Goal: Task Accomplishment & Management: Manage account settings

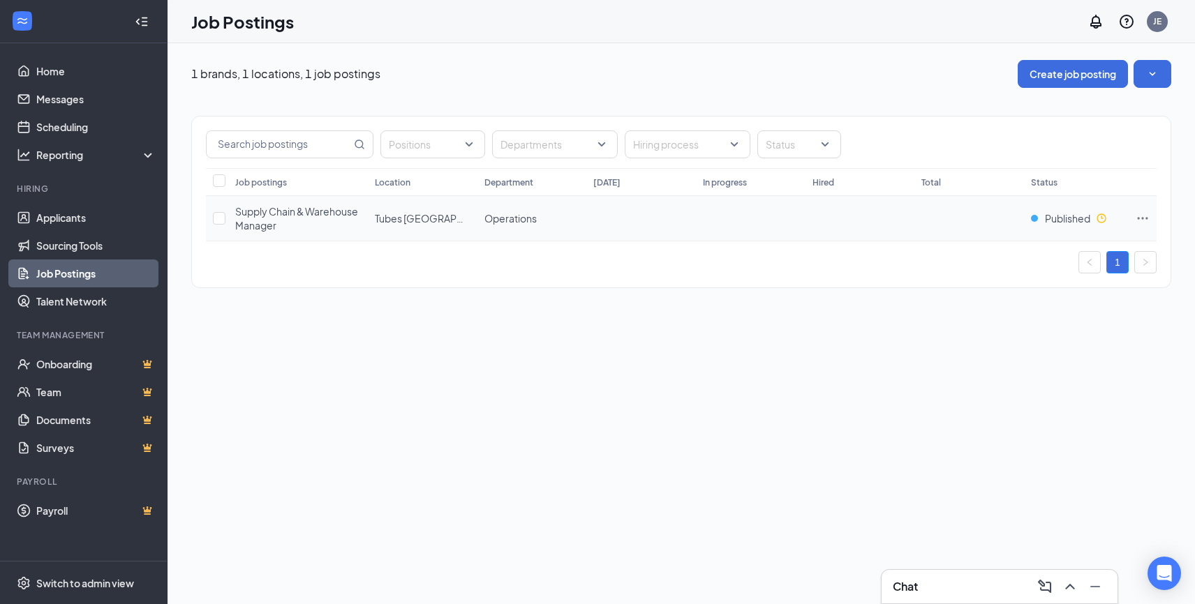
click at [1142, 216] on icon "Ellipses" at bounding box center [1142, 218] width 14 height 14
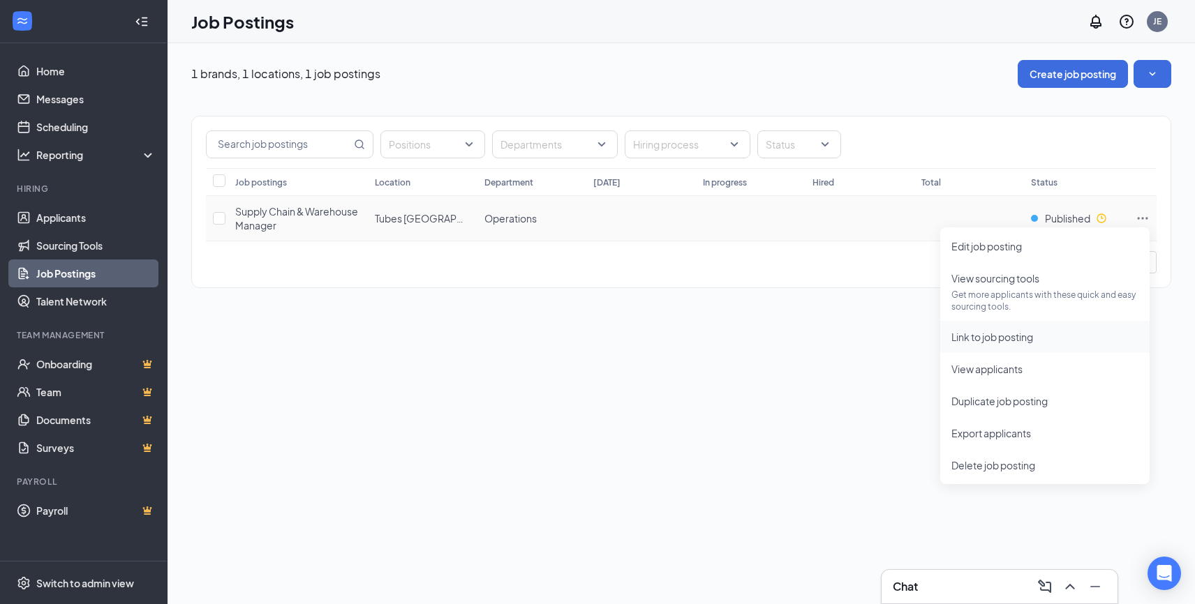
click at [1033, 339] on span "Link to job posting" at bounding box center [992, 337] width 82 height 13
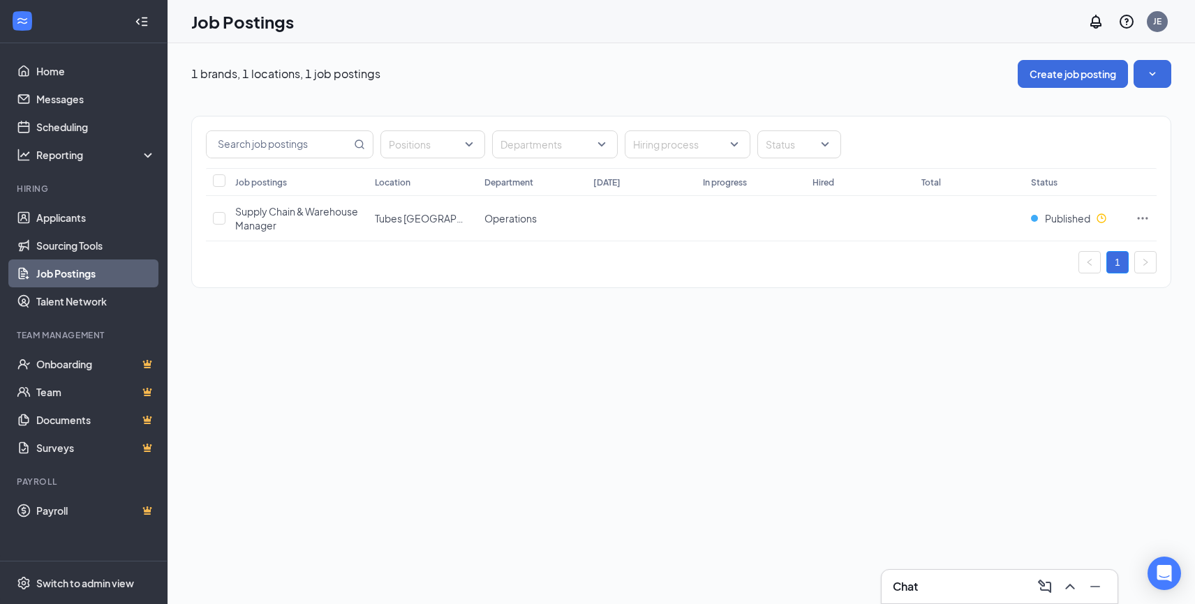
click at [461, 407] on div "1 brands, 1 locations, 1 job postings Create job posting Positions Departments …" at bounding box center [680, 323] width 1027 height 561
click at [1146, 216] on icon "Ellipses" at bounding box center [1142, 218] width 14 height 14
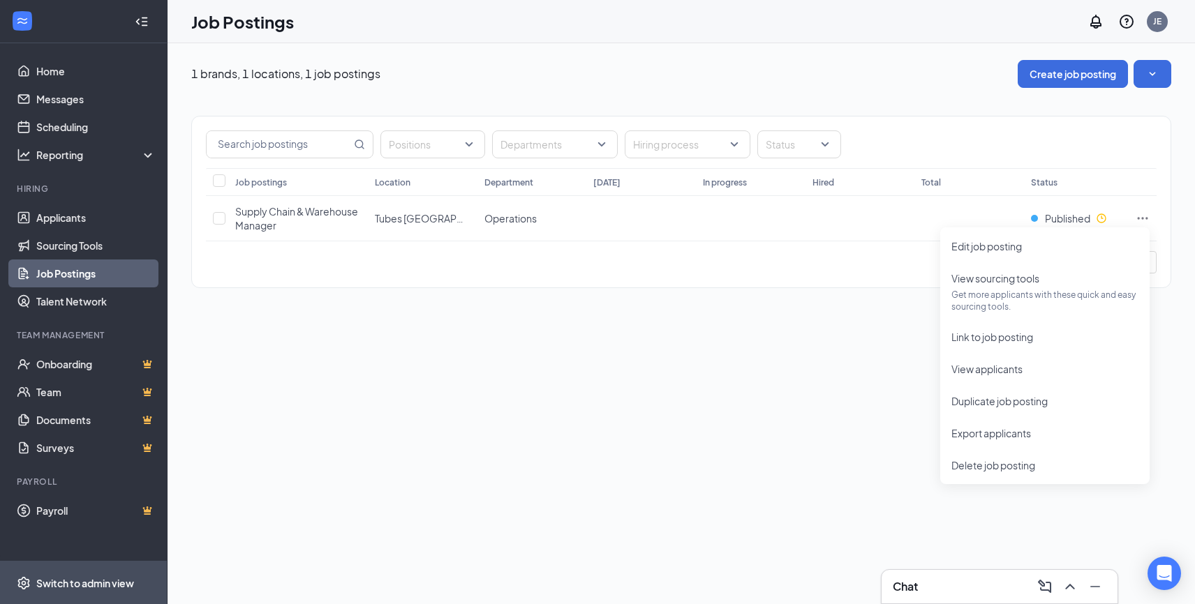
click at [55, 581] on div "Switch to admin view" at bounding box center [85, 583] width 98 height 14
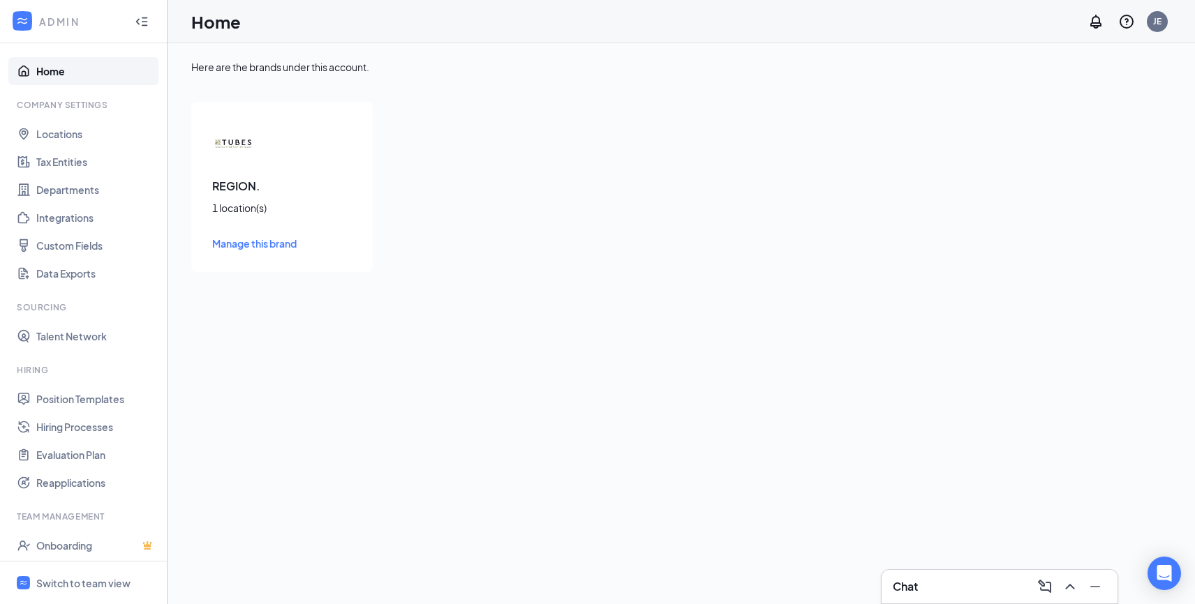
click at [267, 243] on span "Manage this brand" at bounding box center [254, 243] width 84 height 13
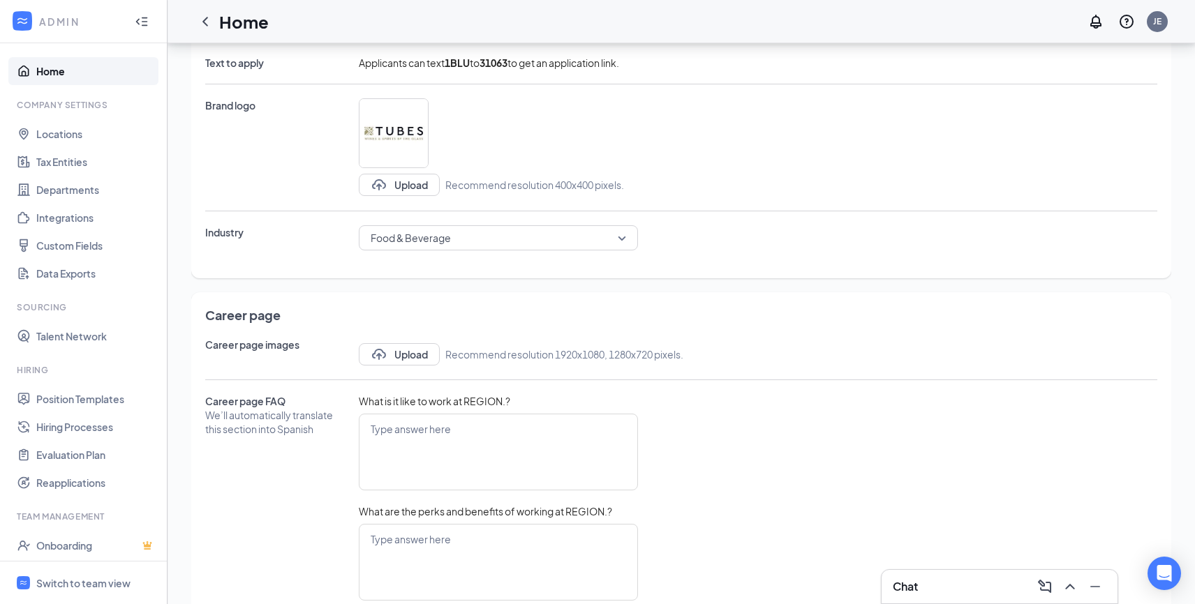
scroll to position [354, 0]
click at [413, 362] on button "Upload" at bounding box center [399, 357] width 81 height 22
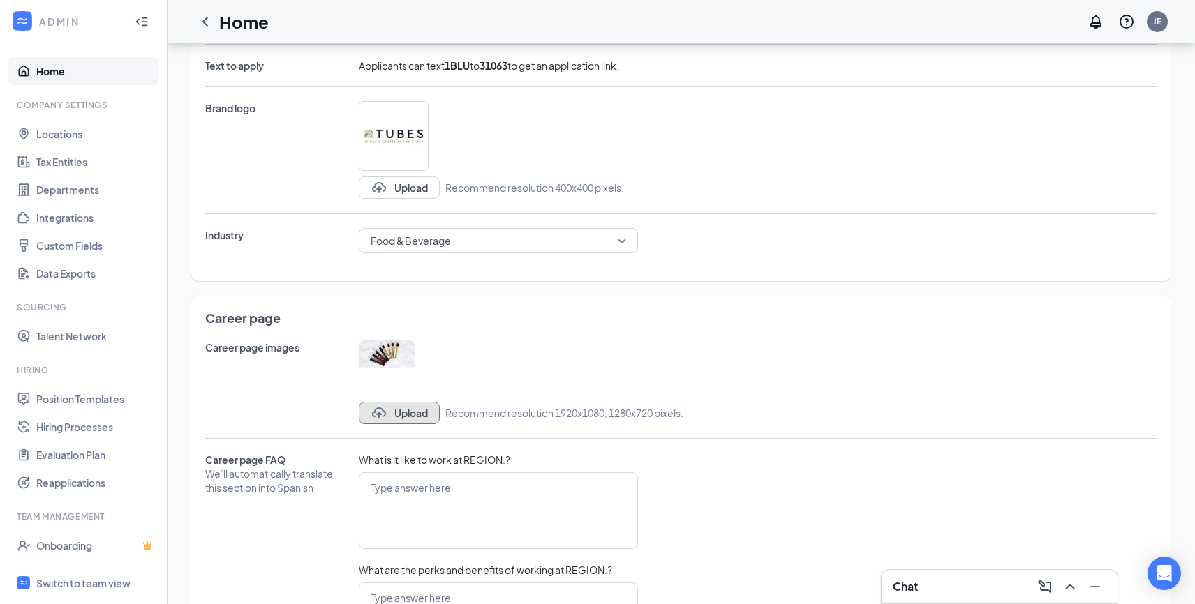
scroll to position [0, 0]
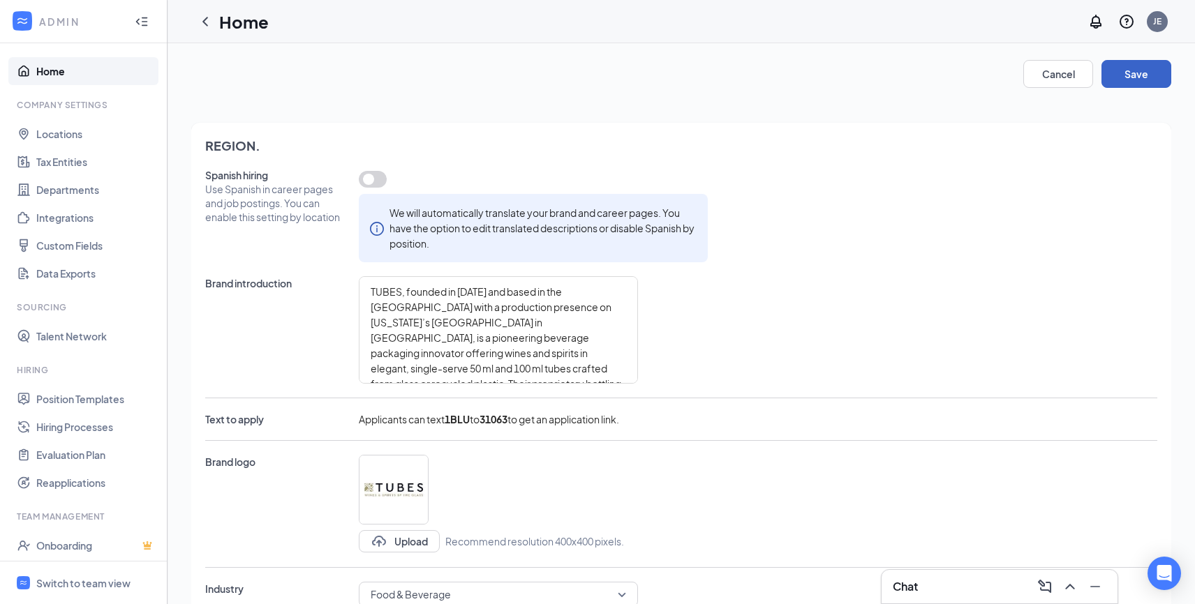
click at [1149, 69] on button "Save" at bounding box center [1136, 74] width 70 height 28
click at [43, 576] on div "Switch to team view" at bounding box center [83, 583] width 94 height 14
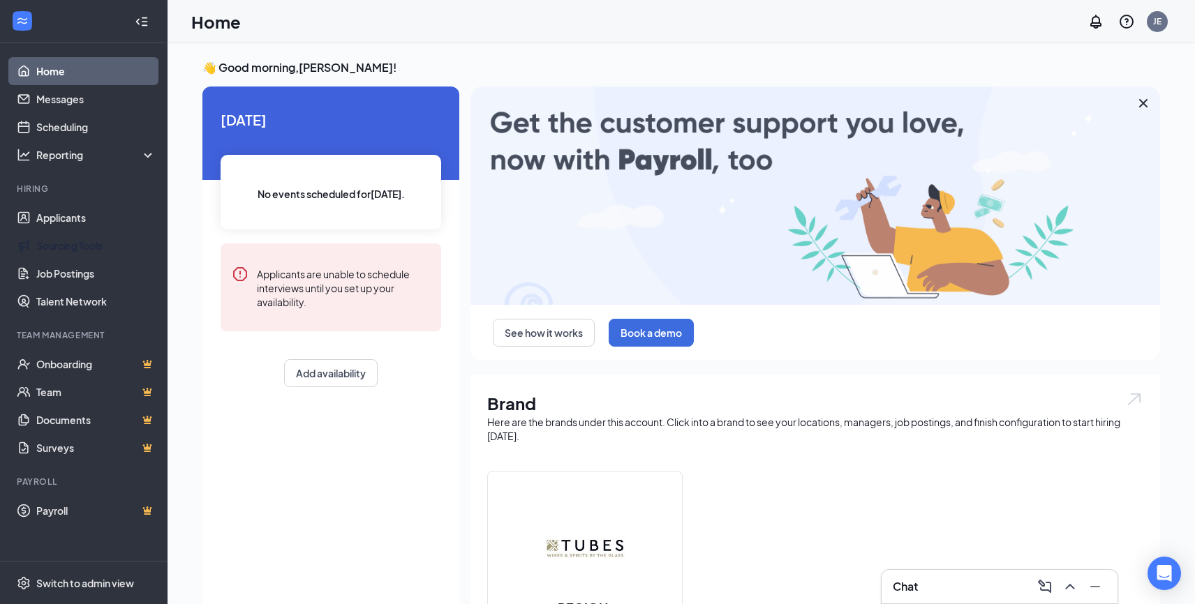
click at [107, 243] on link "Sourcing Tools" at bounding box center [95, 246] width 119 height 28
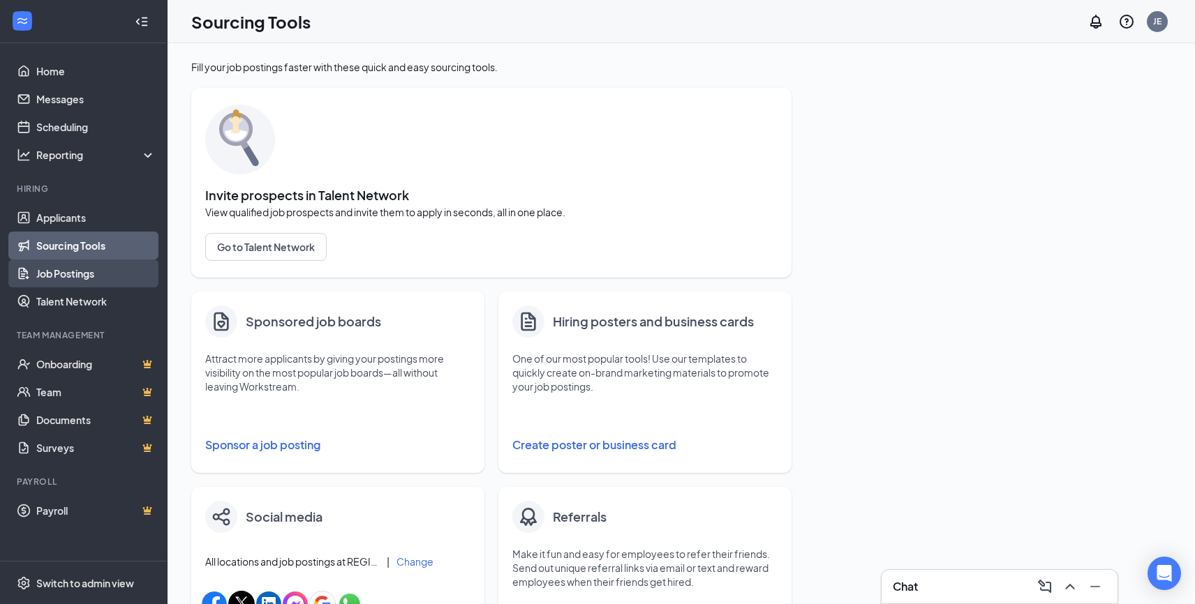
click at [94, 268] on link "Job Postings" at bounding box center [95, 274] width 119 height 28
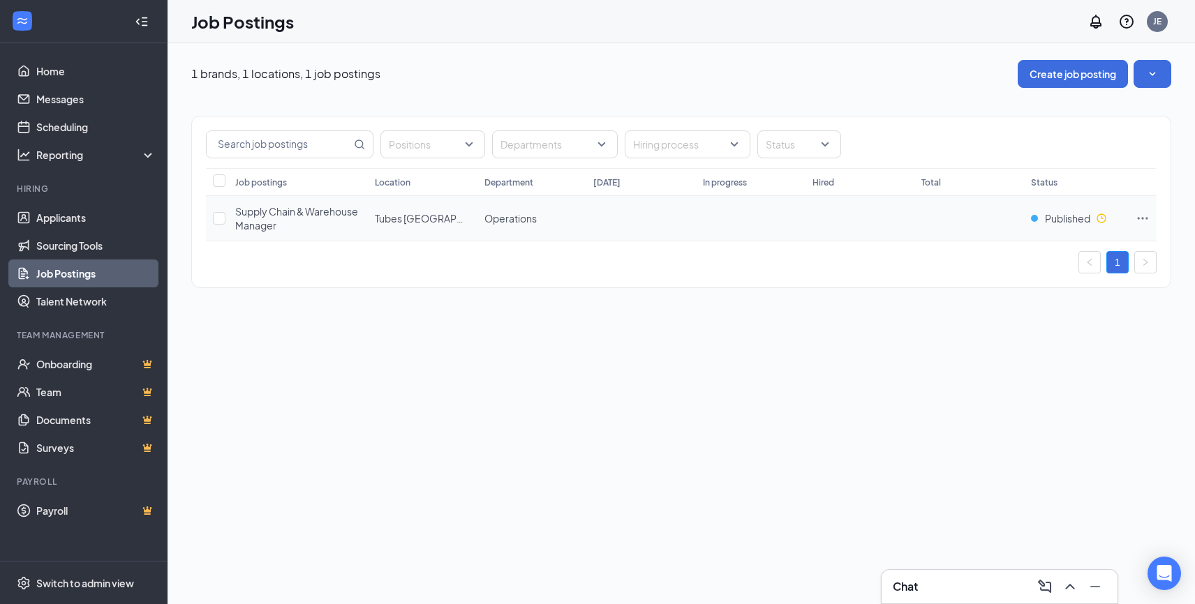
click at [1146, 217] on icon "Ellipses" at bounding box center [1142, 218] width 10 height 2
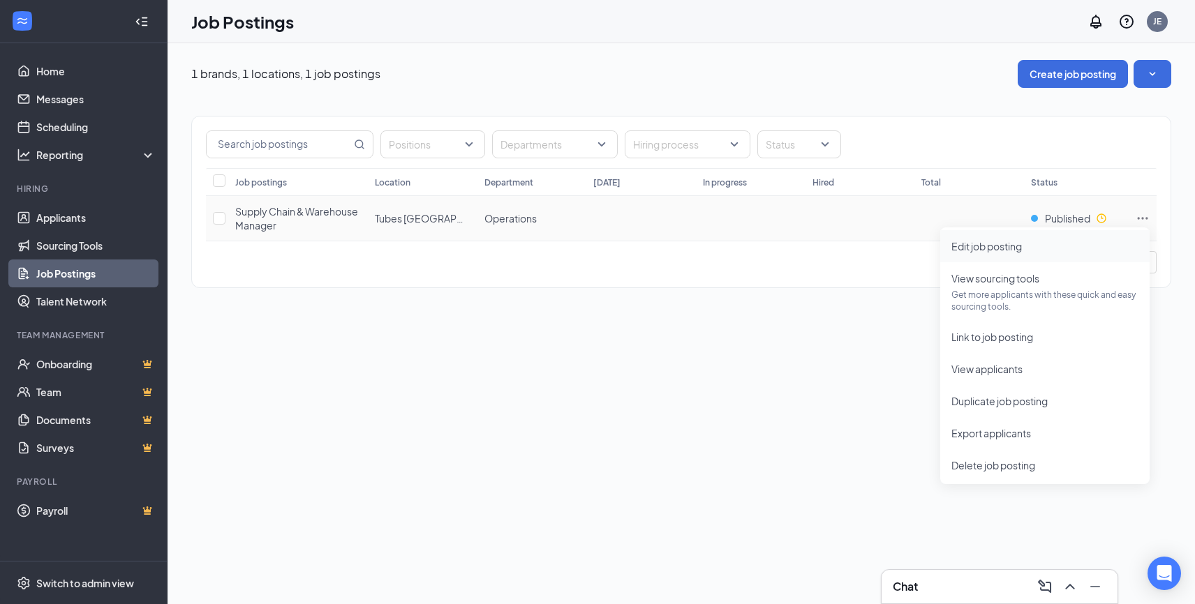
click at [1087, 245] on span "Edit job posting" at bounding box center [1044, 246] width 187 height 15
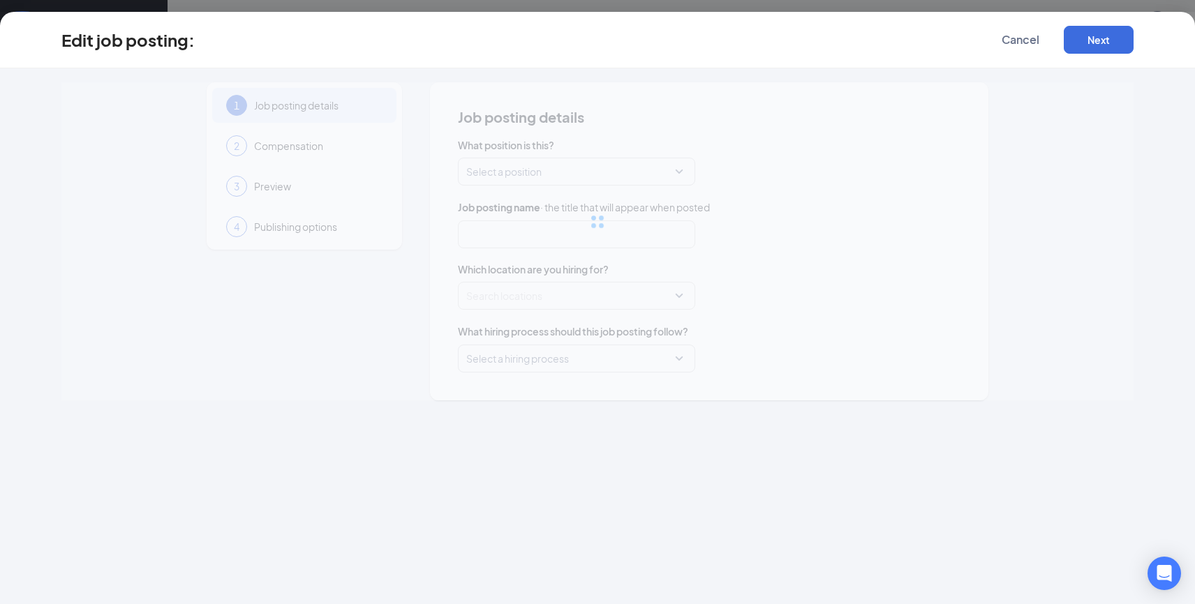
type input "Supply Chain & Warehouse Manager"
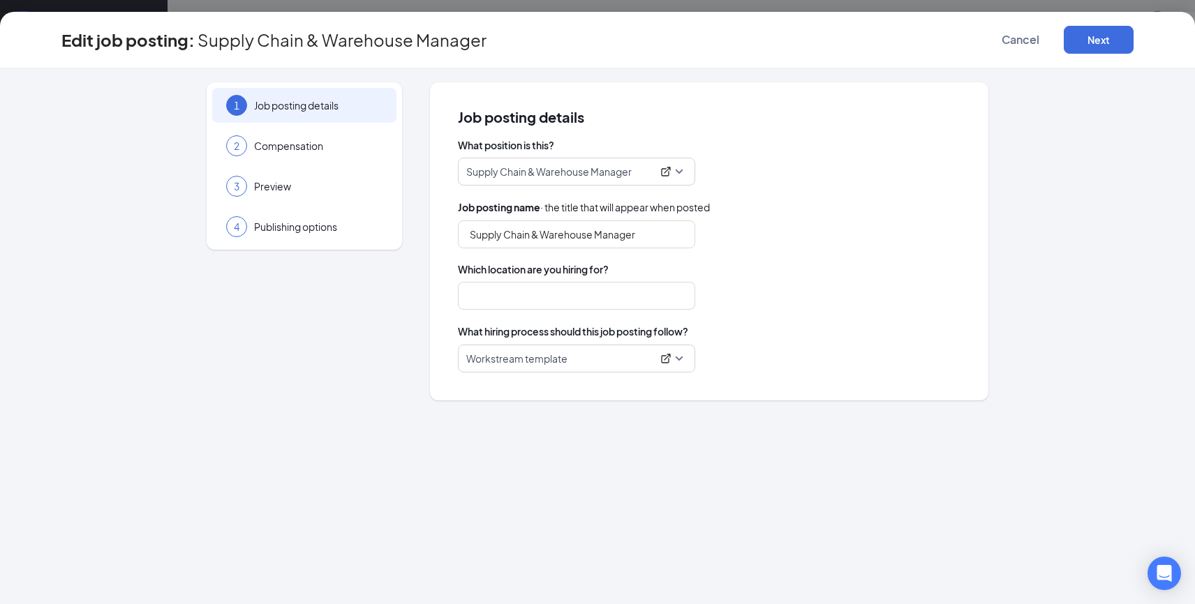
type input "Tubes [GEOGRAPHIC_DATA]"
click at [1027, 50] on button "Cancel" at bounding box center [1020, 40] width 70 height 28
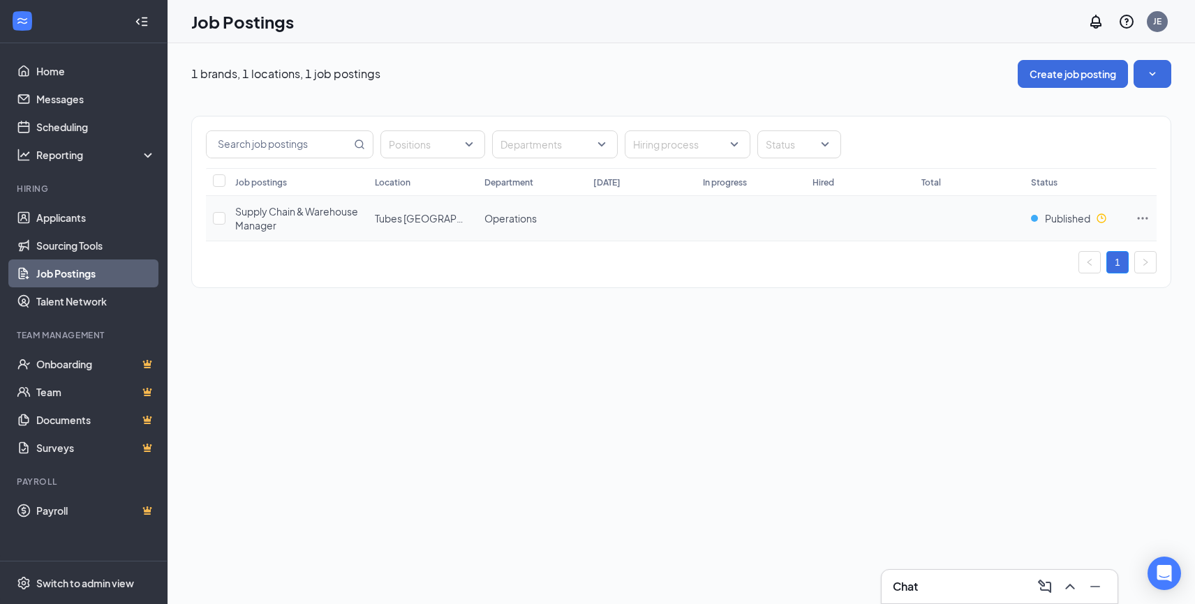
click at [1140, 208] on td at bounding box center [1142, 218] width 28 height 45
click at [1140, 216] on icon "Ellipses" at bounding box center [1142, 218] width 14 height 14
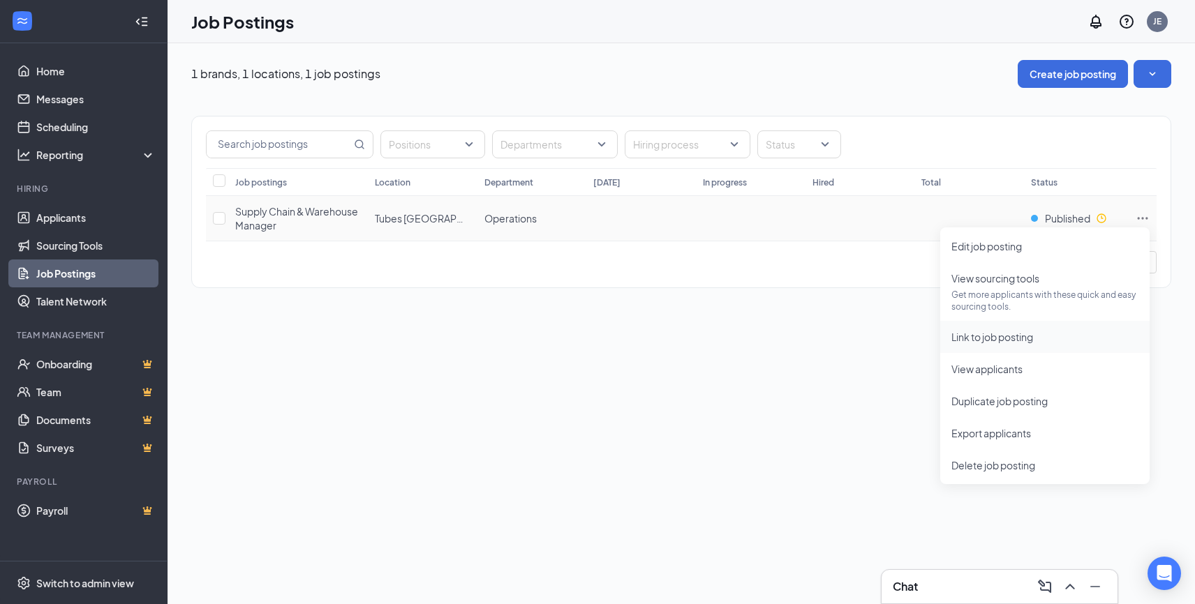
click at [1040, 335] on span "Link to job posting" at bounding box center [1044, 336] width 187 height 15
